Goal: Task Accomplishment & Management: Manage account settings

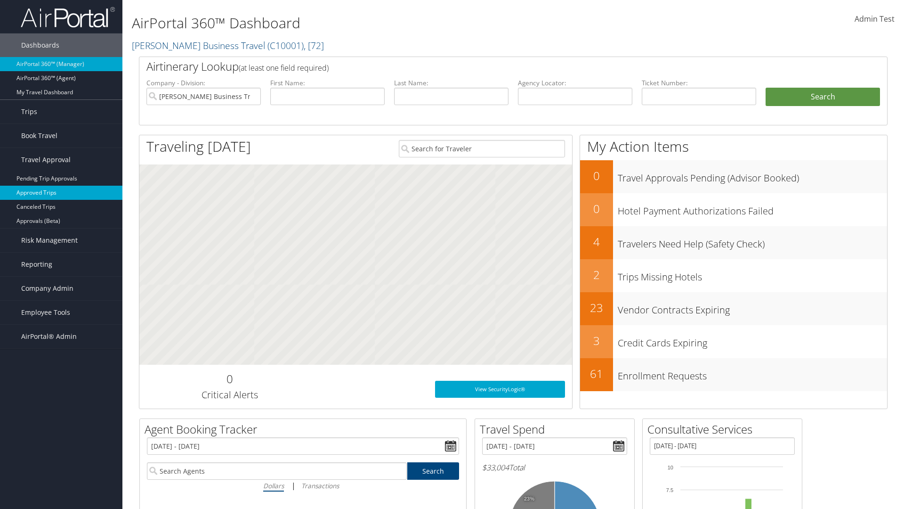
click at [61, 193] on link "Approved Trips" at bounding box center [61, 193] width 122 height 14
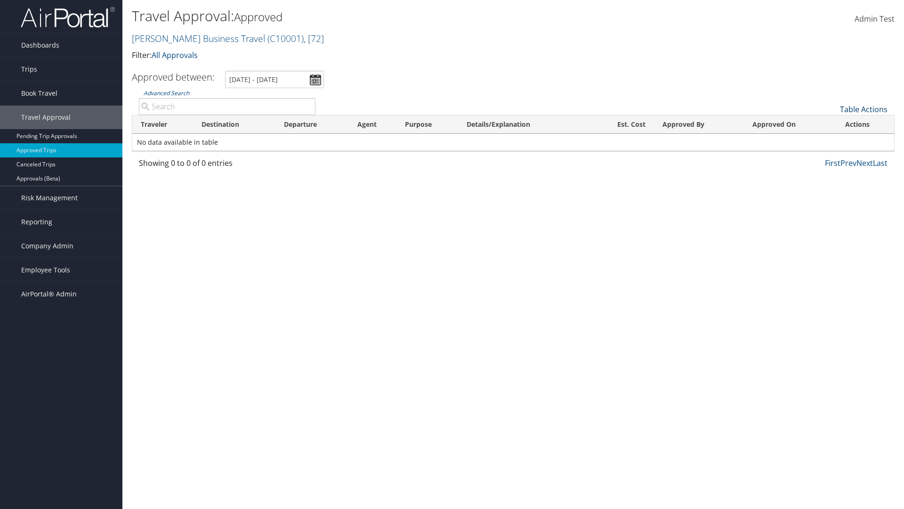
click at [864, 109] on link "Table Actions" at bounding box center [864, 109] width 48 height 10
click at [832, 124] on link "Download Report" at bounding box center [832, 124] width 124 height 16
click at [864, 109] on link "Table Actions" at bounding box center [864, 109] width 48 height 10
click at [832, 140] on link "Column Visibility" at bounding box center [832, 140] width 124 height 16
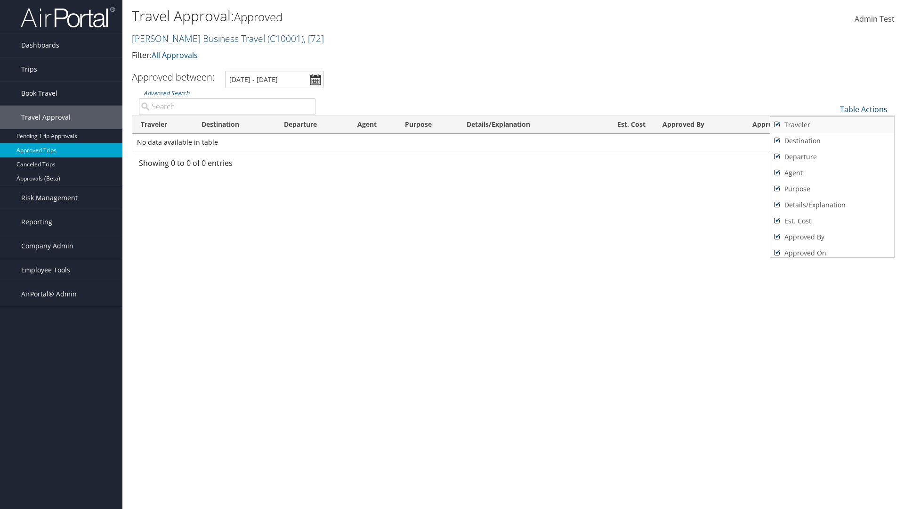
click at [832, 125] on link "Traveler" at bounding box center [832, 125] width 124 height 16
click at [832, 141] on link "Destination" at bounding box center [832, 141] width 124 height 16
click at [832, 157] on link "Departure" at bounding box center [832, 157] width 124 height 16
click at [832, 173] on link "Agent" at bounding box center [832, 173] width 124 height 16
click at [832, 189] on link "Purpose" at bounding box center [832, 189] width 124 height 16
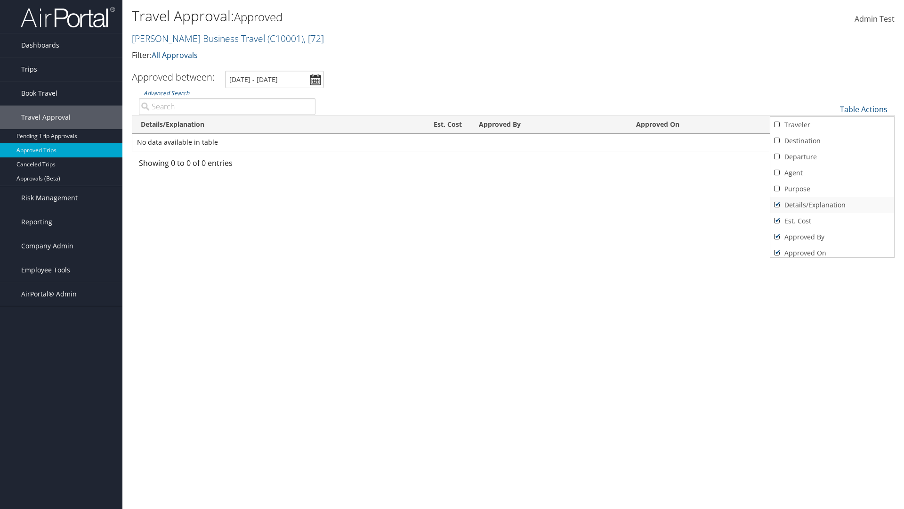
click at [832, 205] on link "Details/Explanation" at bounding box center [832, 205] width 124 height 16
click at [832, 221] on link "Est. Cost" at bounding box center [832, 221] width 124 height 16
click at [832, 237] on link "Approved By" at bounding box center [832, 237] width 124 height 16
click at [832, 249] on link "Approved On" at bounding box center [832, 253] width 124 height 16
click at [452, 254] on div at bounding box center [452, 254] width 904 height 509
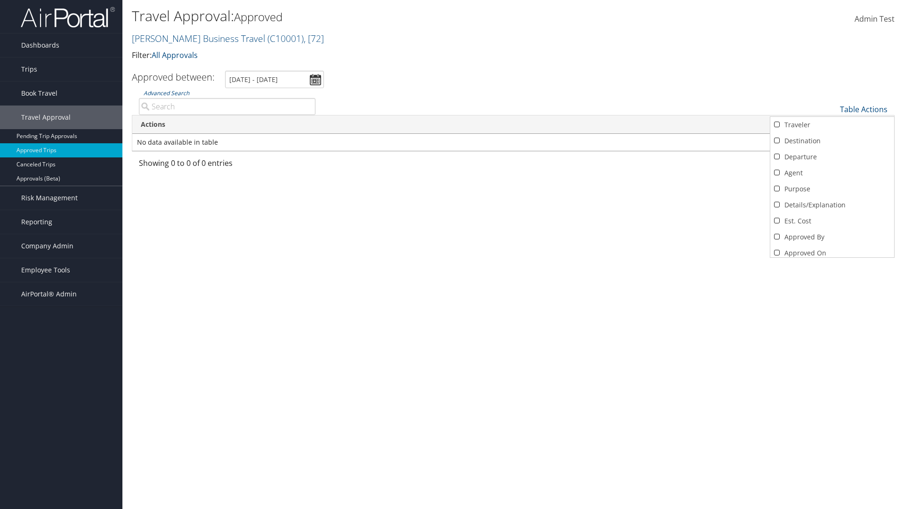
scroll to position [4, 0]
click at [864, 104] on link "Table Actions" at bounding box center [864, 109] width 48 height 10
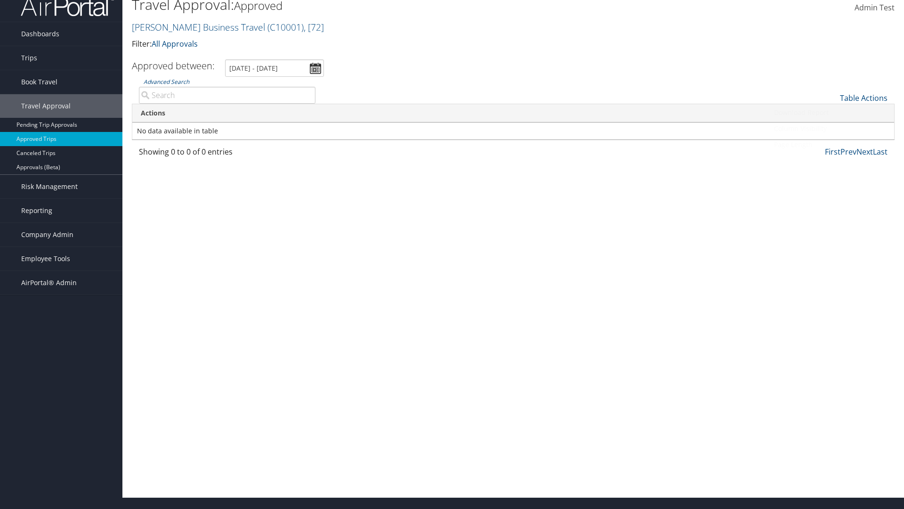
click at [832, 129] on link "Column Visibility" at bounding box center [832, 129] width 124 height 16
click at [832, 113] on link "Traveler" at bounding box center [832, 113] width 124 height 16
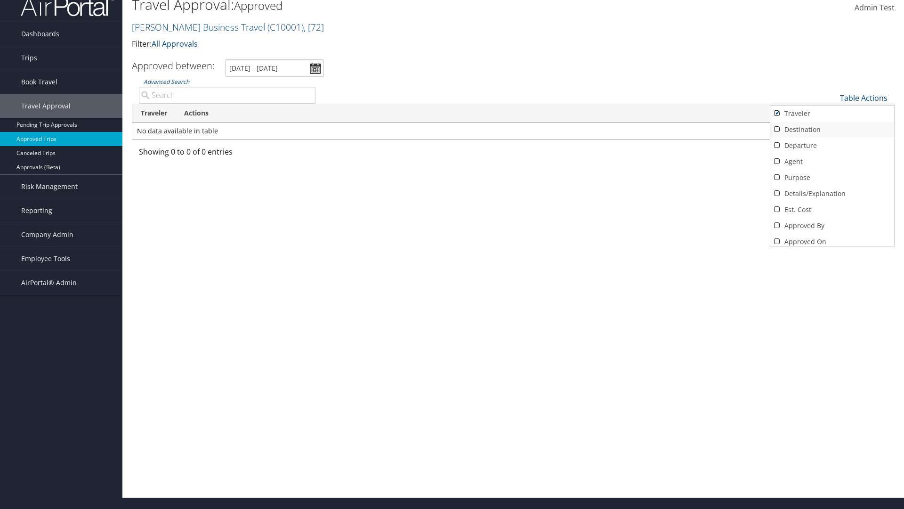
click at [832, 129] on link "Destination" at bounding box center [832, 129] width 124 height 16
click at [832, 145] on link "Departure" at bounding box center [832, 145] width 124 height 16
click at [832, 162] on link "Agent" at bounding box center [832, 162] width 124 height 16
click at [832, 178] on link "Purpose" at bounding box center [832, 178] width 124 height 16
click at [832, 194] on link "Details/Explanation" at bounding box center [832, 194] width 124 height 16
